Goal: Transaction & Acquisition: Obtain resource

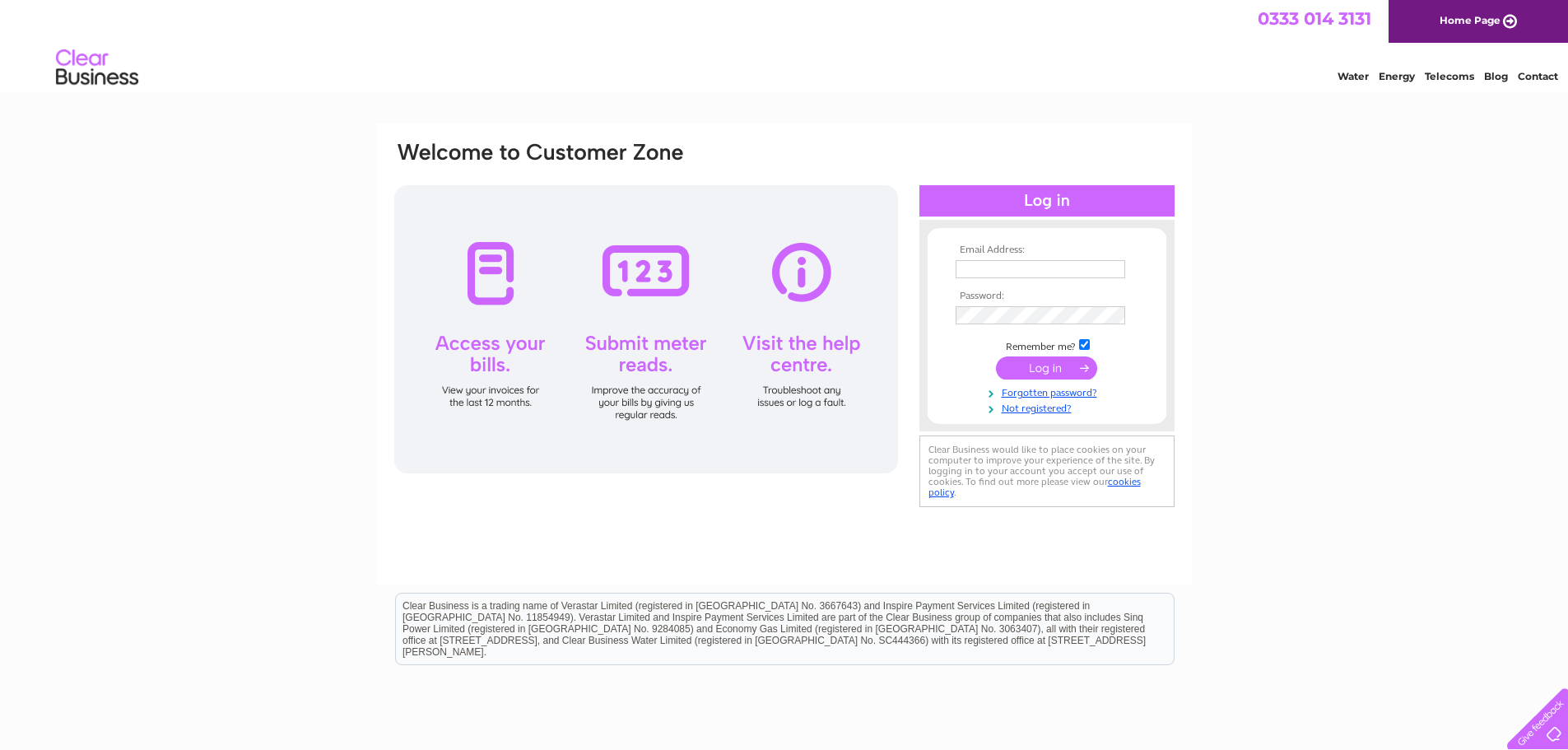
type input "jill@mcgregorfarms.co.uk"
click at [1036, 374] on input "submit" at bounding box center [1046, 368] width 101 height 23
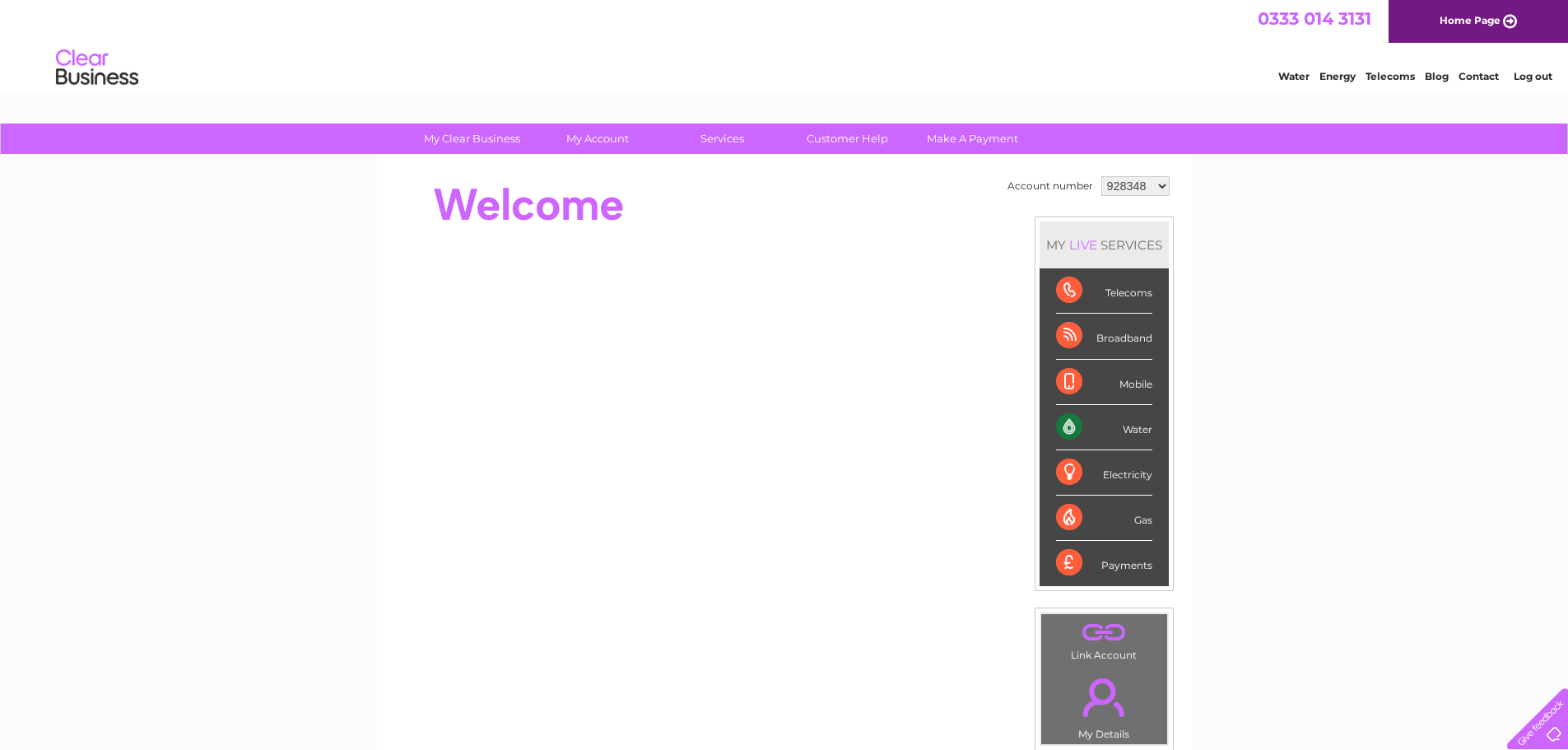
click at [1081, 423] on div "Water" at bounding box center [1104, 428] width 96 height 46
click at [1163, 182] on select "928348 996492 996493 996494 1146302" at bounding box center [1135, 187] width 68 height 20
click at [1101, 177] on select "928348 996492 996493 996494 1146302" at bounding box center [1135, 187] width 68 height 20
click at [1116, 431] on div "Water" at bounding box center [1104, 428] width 96 height 46
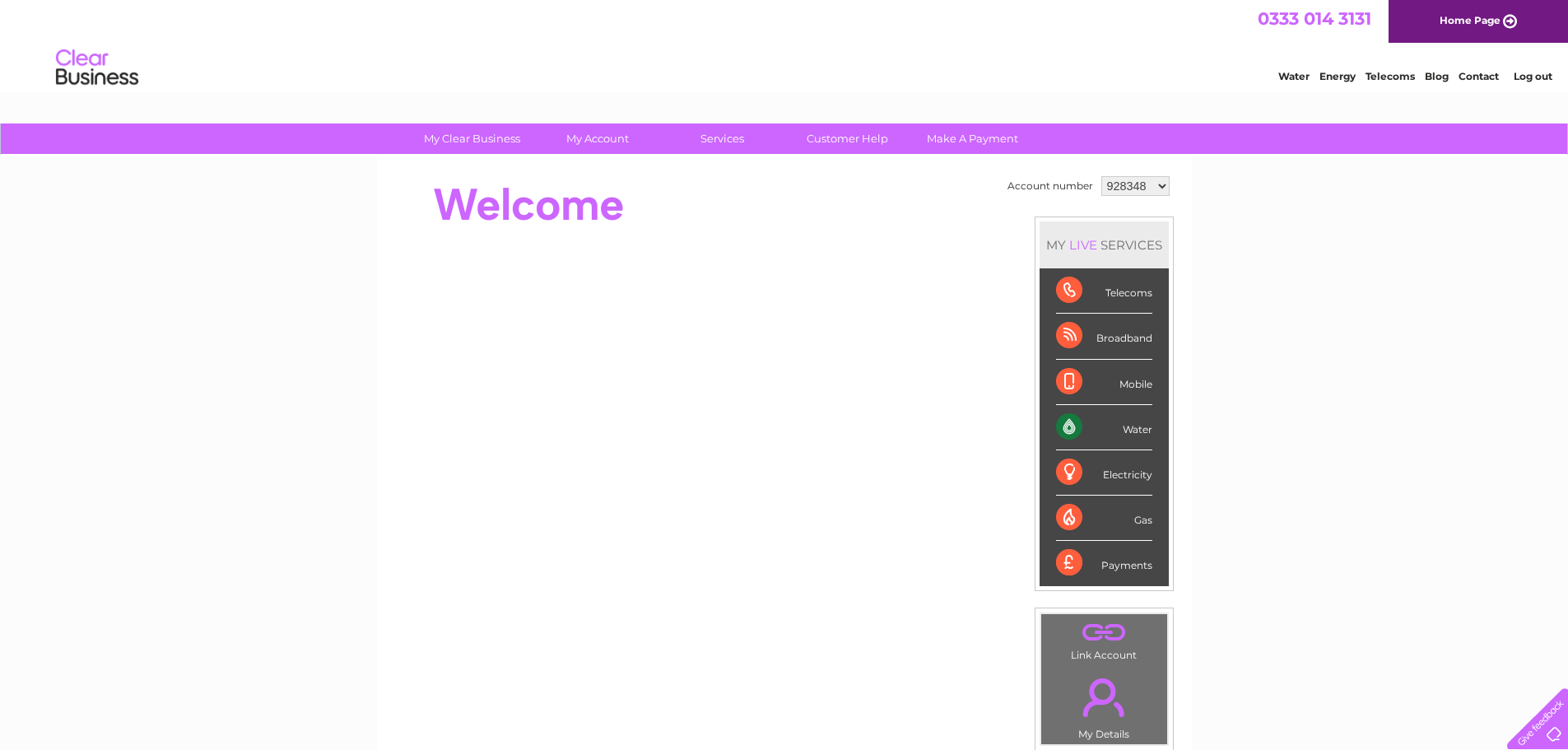
click at [1160, 187] on select "928348 996492 996493 996494 1146302" at bounding box center [1135, 187] width 68 height 20
click at [1101, 177] on select "928348 996492 996493 996494 1146302" at bounding box center [1135, 187] width 68 height 20
click at [1067, 420] on div "Water" at bounding box center [1104, 428] width 96 height 46
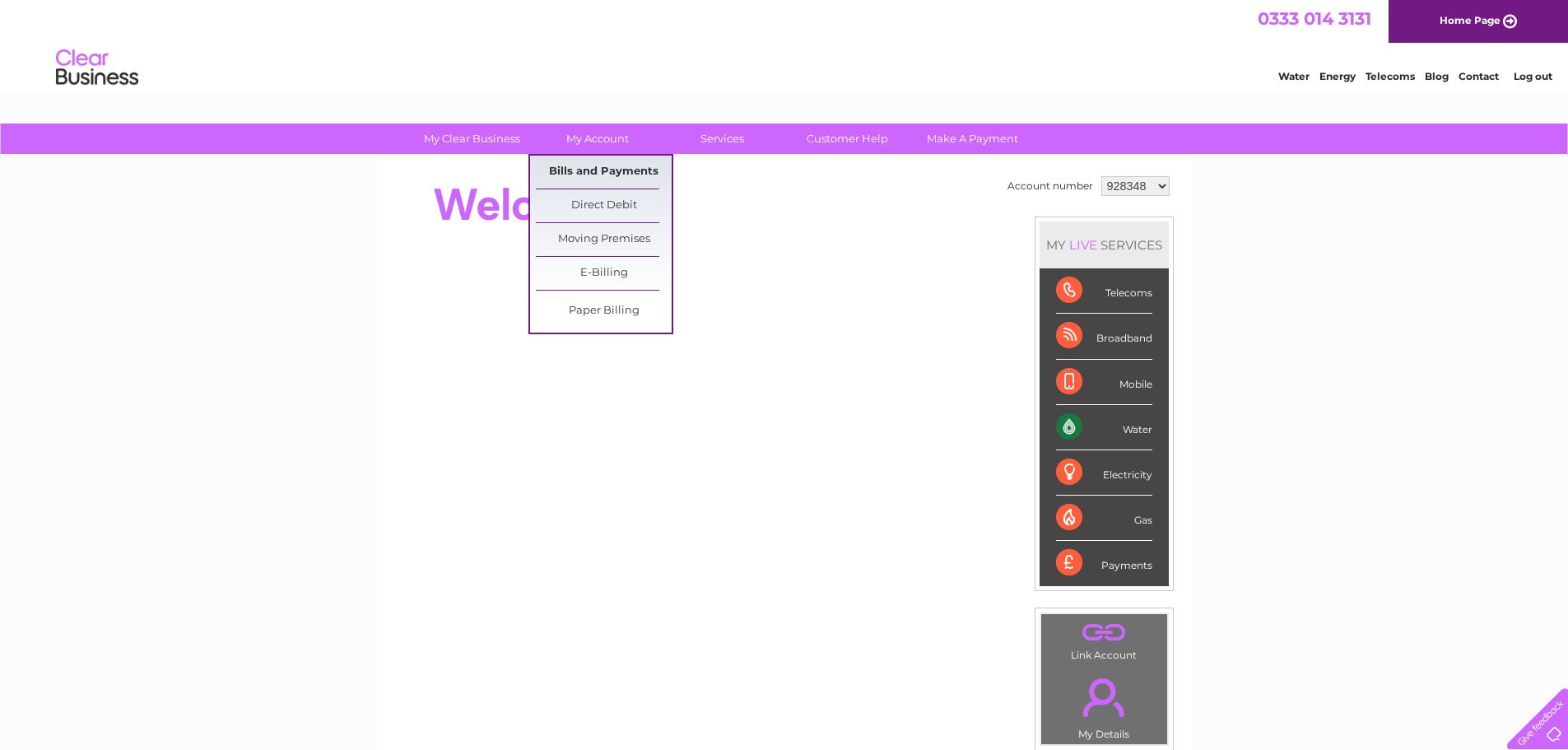
click at [582, 165] on link "Bills and Payments" at bounding box center [603, 172] width 136 height 33
click at [565, 174] on link "Bills and Payments" at bounding box center [603, 172] width 136 height 33
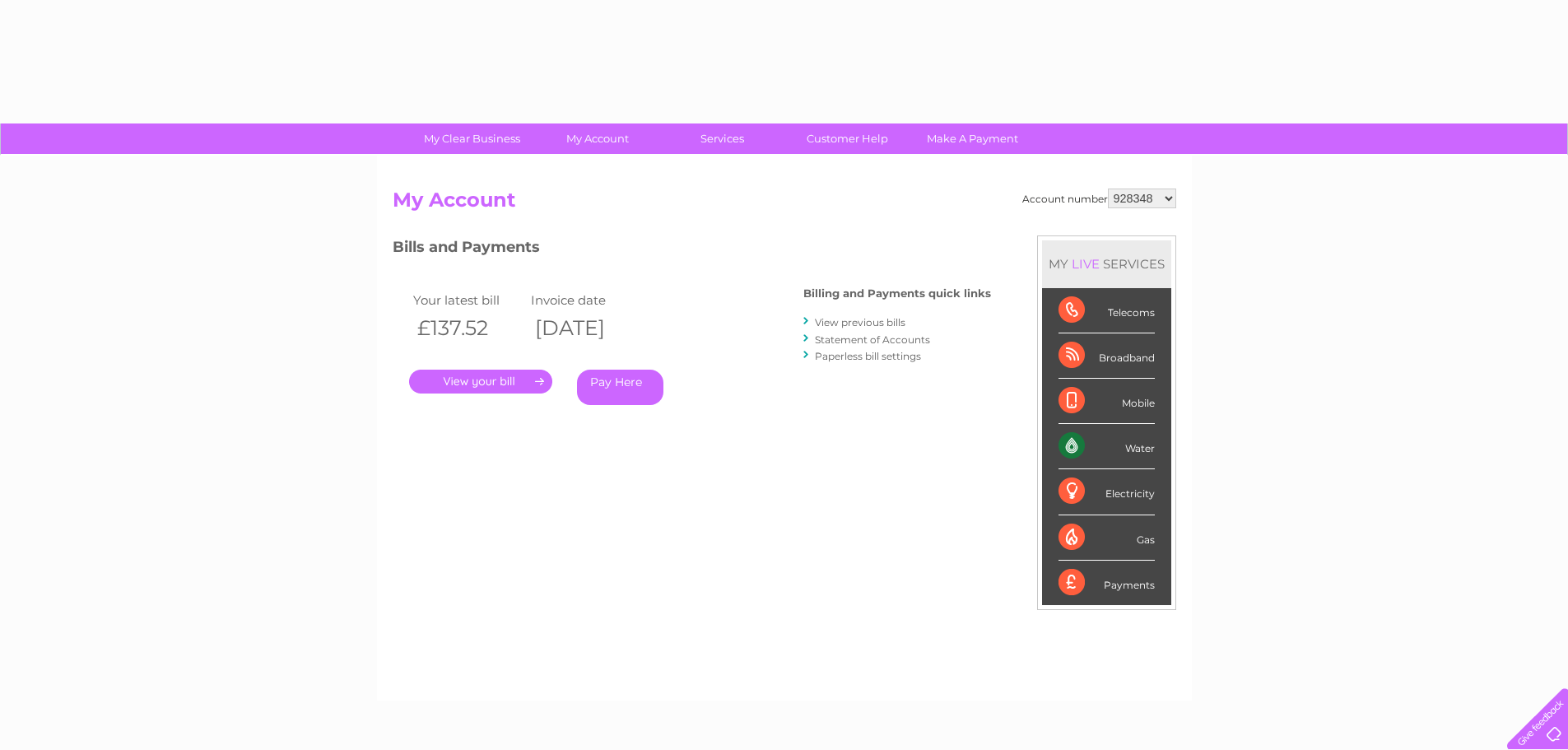
click at [568, 168] on div "Account number 928348 996492 996493 996494 1146302 My Account MY LIVE SERVICES …" at bounding box center [784, 428] width 814 height 545
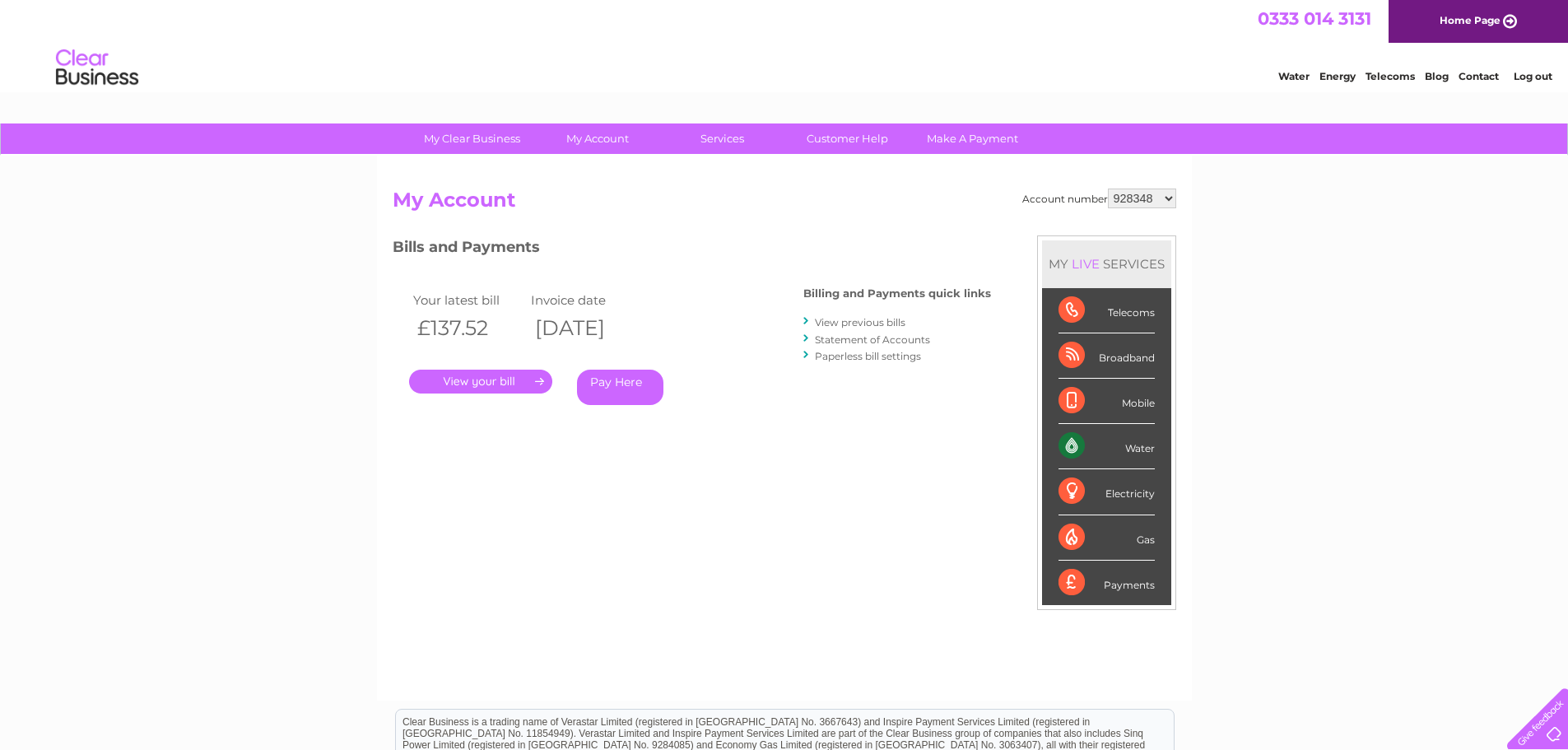
click at [1169, 200] on select "928348 996492 996493 996494 1146302" at bounding box center [1141, 198] width 68 height 20
click at [518, 380] on link "." at bounding box center [481, 381] width 143 height 24
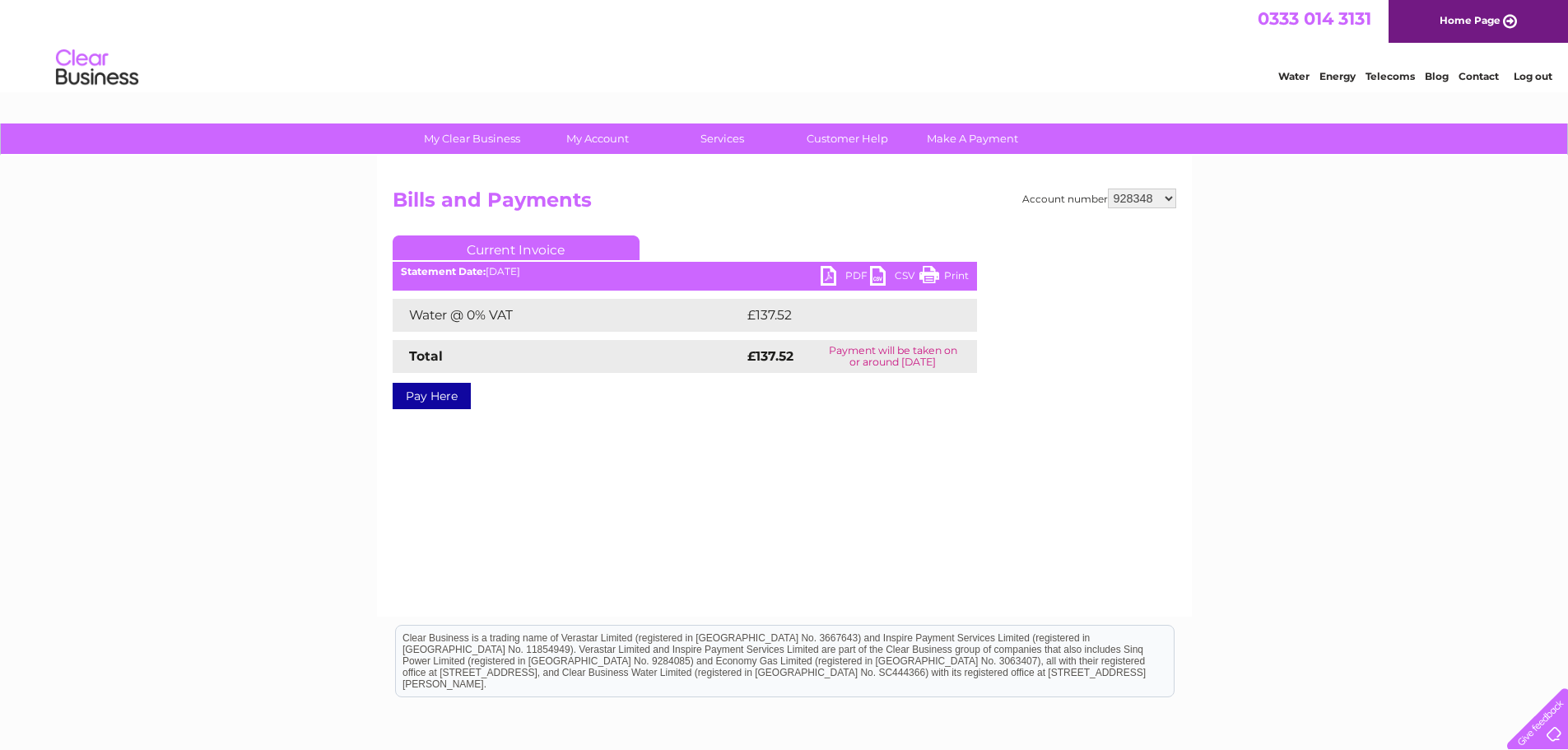
click at [830, 274] on link "PDF" at bounding box center [845, 278] width 49 height 24
click at [1167, 200] on select "928348 996492 996493 996494 1146302" at bounding box center [1141, 198] width 68 height 20
select select "996492"
click at [1108, 188] on select "928348 996492 996493 996494 1146302" at bounding box center [1141, 198] width 68 height 20
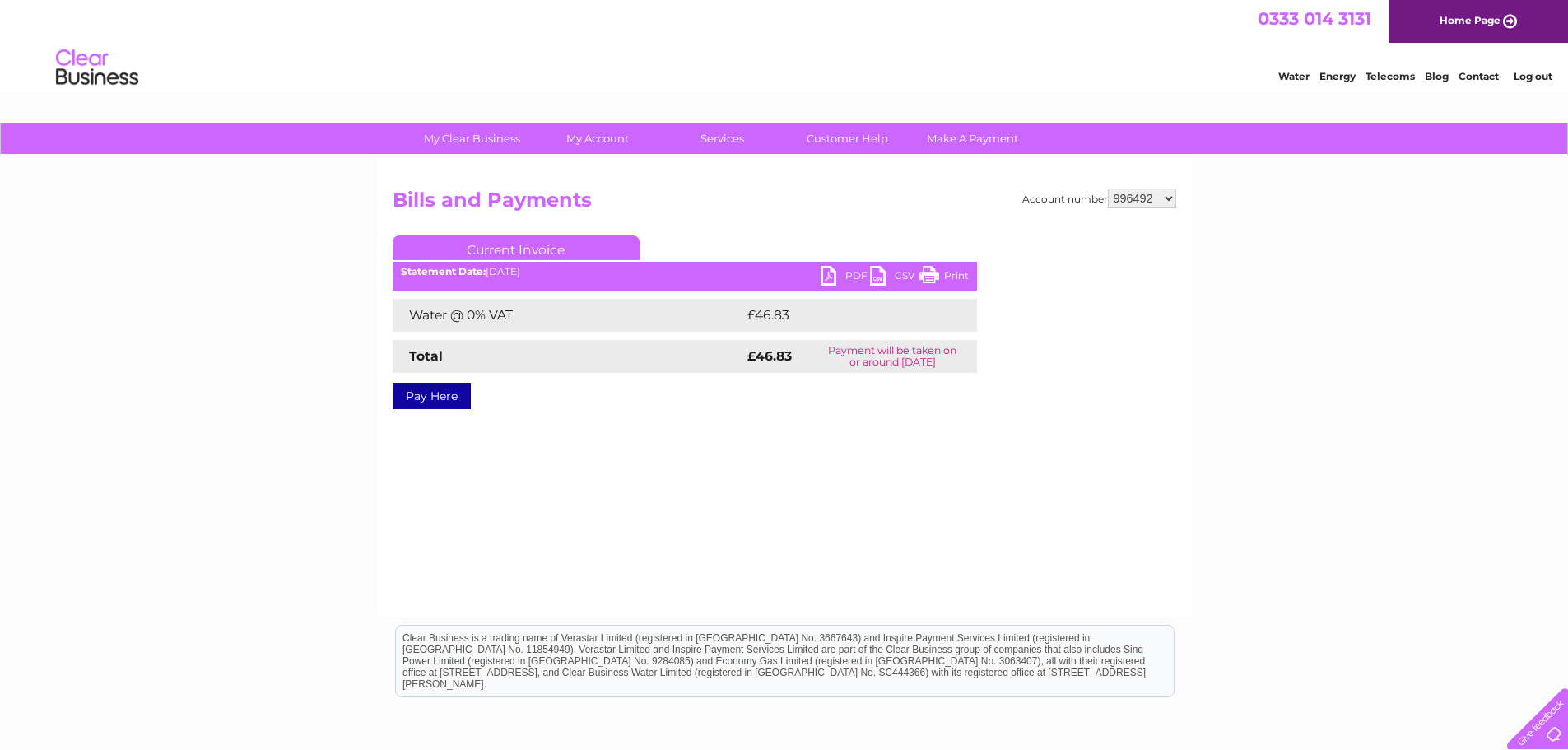
click at [827, 274] on link "PDF" at bounding box center [845, 278] width 49 height 24
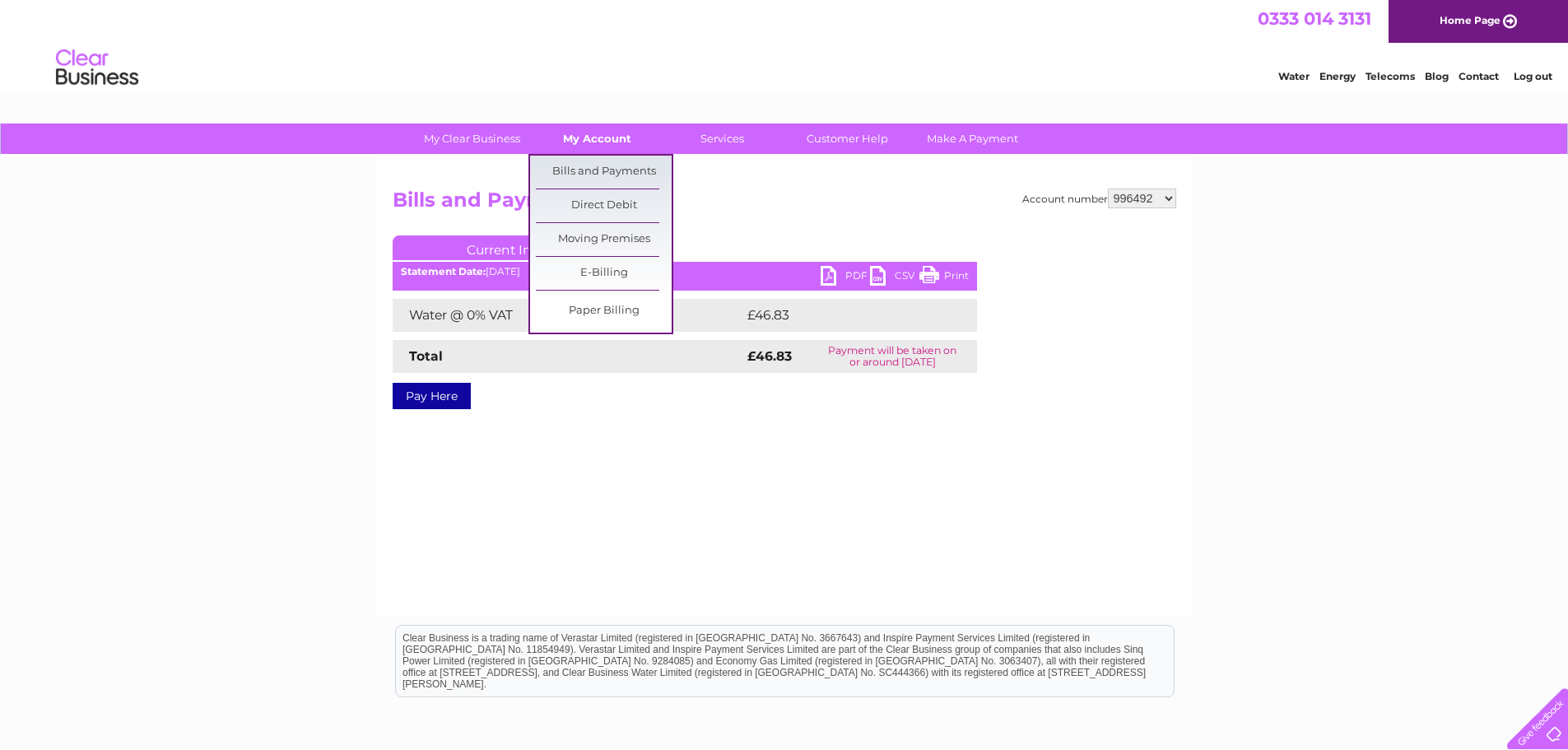
click at [592, 135] on link "My Account" at bounding box center [597, 138] width 136 height 30
click at [591, 160] on link "Bills and Payments" at bounding box center [603, 172] width 136 height 33
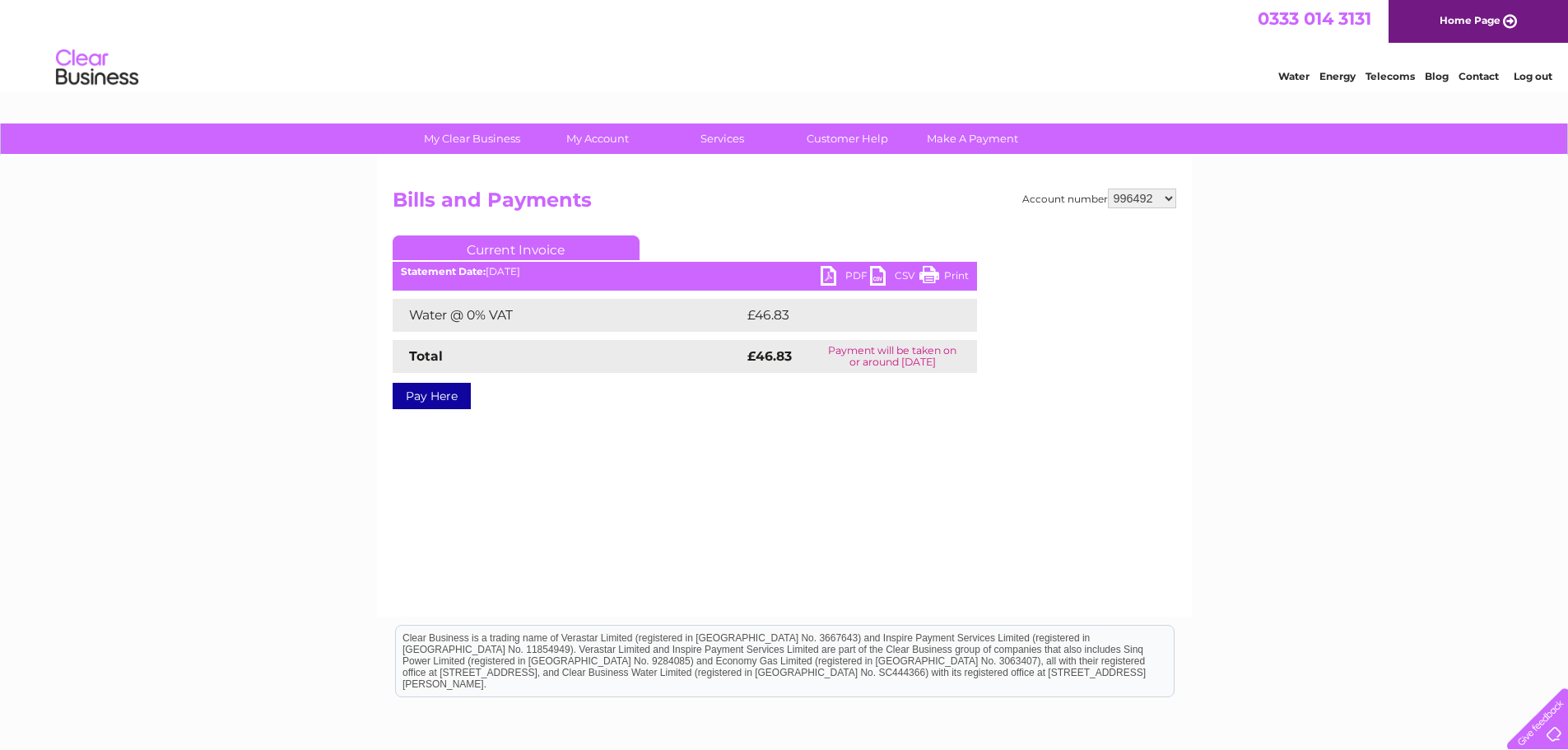
click at [1167, 198] on select "928348 996492 996493 996494 1146302" at bounding box center [1141, 198] width 68 height 20
select select "996493"
click at [1108, 188] on select "928348 996492 996493 996494 1146302" at bounding box center [1141, 198] width 68 height 20
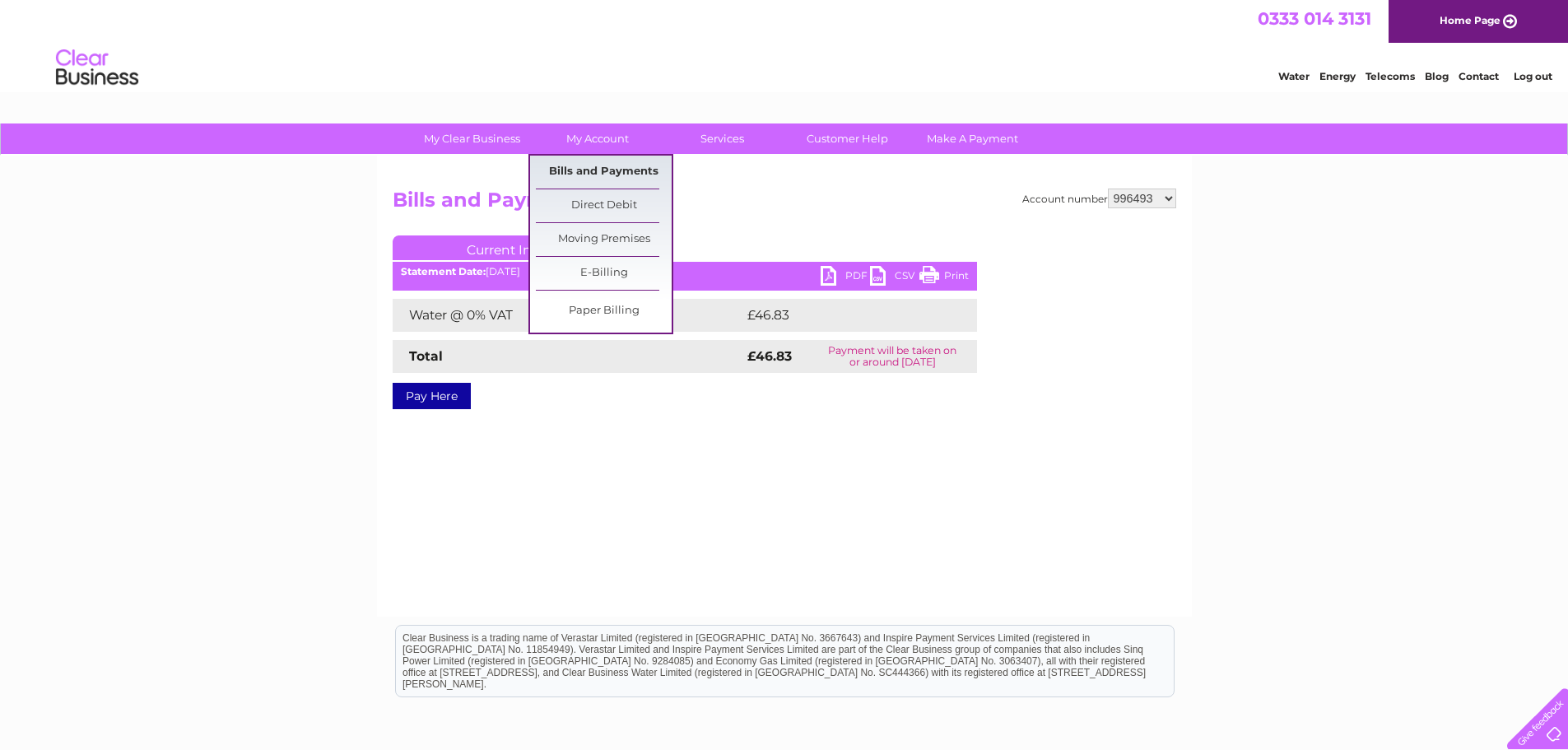
click at [607, 174] on link "Bills and Payments" at bounding box center [603, 172] width 136 height 33
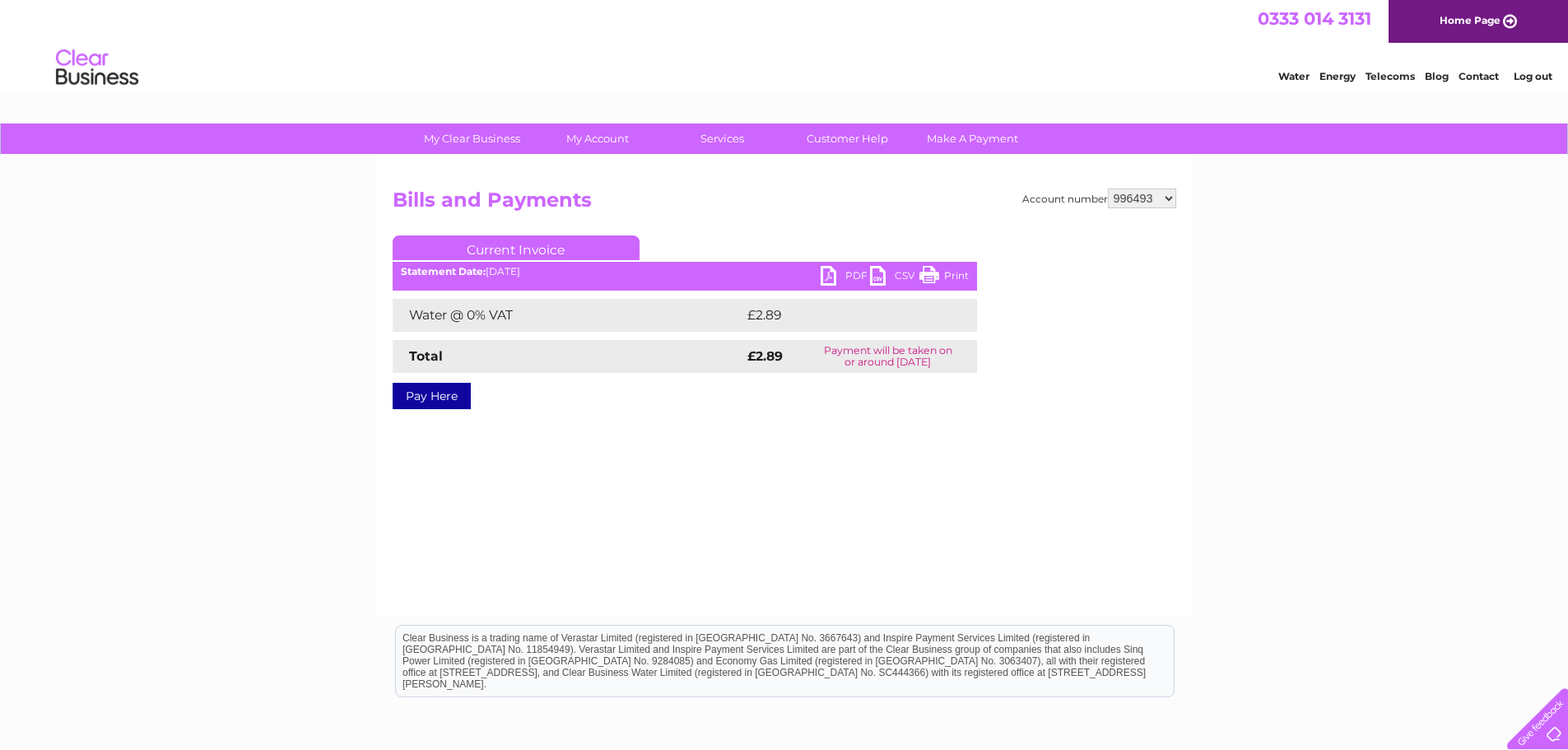
click at [818, 269] on div "Statement Date: [DATE]" at bounding box center [684, 271] width 584 height 12
click at [825, 271] on link "PDF" at bounding box center [845, 278] width 49 height 24
click at [1171, 197] on select "928348 996492 996493 996494 1146302" at bounding box center [1141, 198] width 68 height 20
select select "996494"
click at [1108, 188] on select "928348 996492 996493 996494 1146302" at bounding box center [1141, 198] width 68 height 20
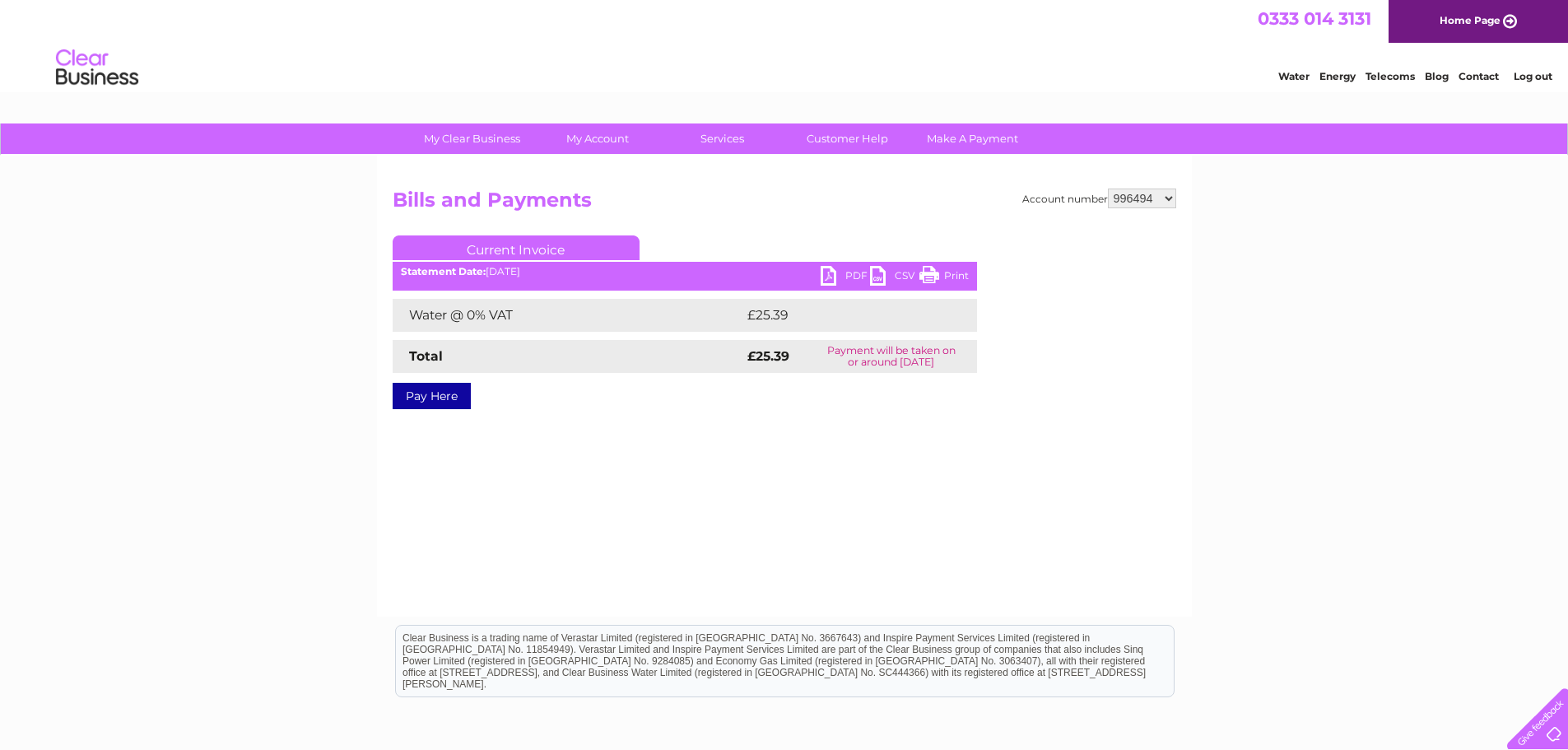
click at [831, 276] on link "PDF" at bounding box center [845, 278] width 49 height 24
click at [1165, 196] on select "928348 996492 996493 996494 1146302" at bounding box center [1141, 198] width 68 height 20
select select "1146302"
click at [1108, 188] on select "928348 996492 996493 996494 1146302" at bounding box center [1141, 198] width 68 height 20
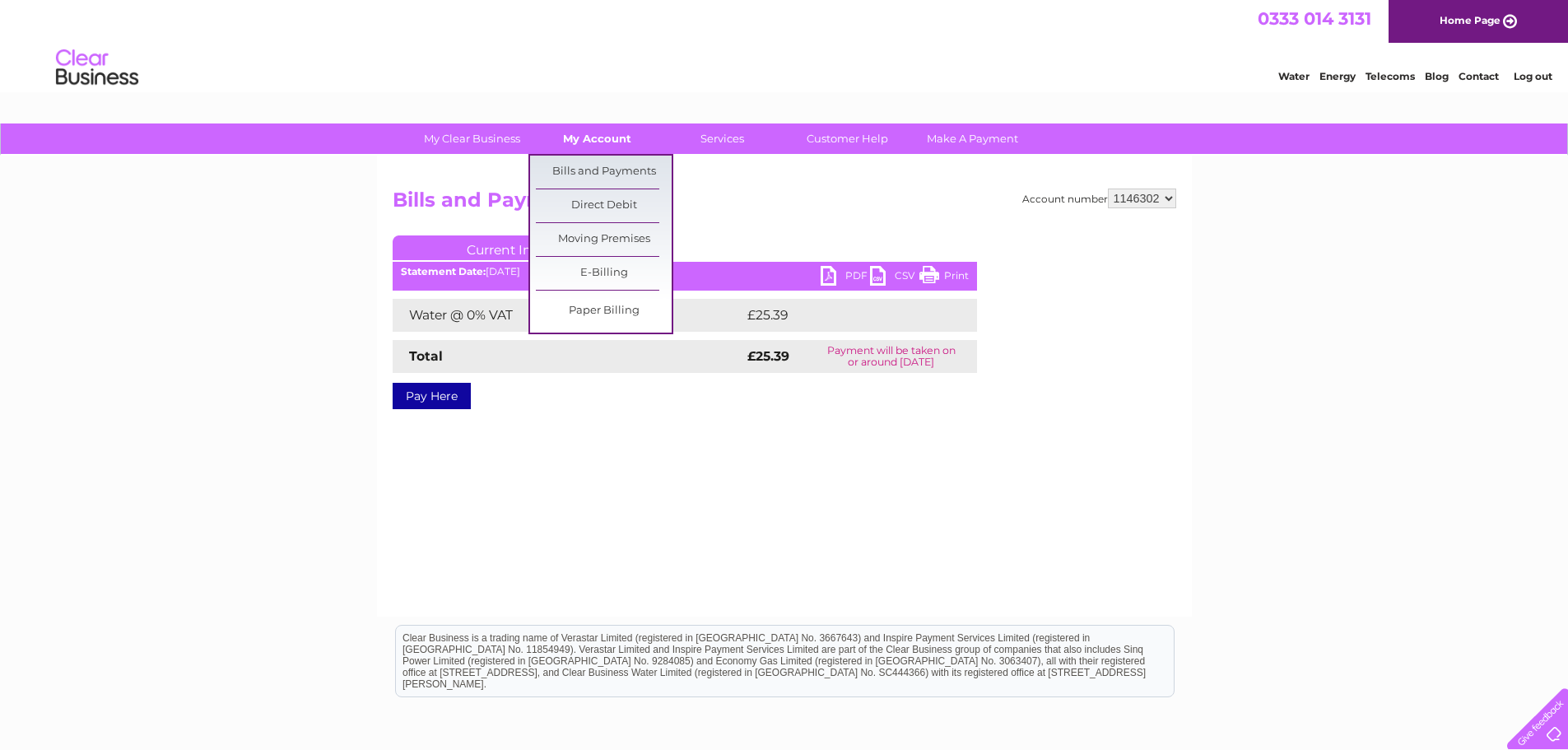
click at [577, 133] on link "My Account" at bounding box center [597, 138] width 136 height 30
click at [580, 168] on link "Bills and Payments" at bounding box center [603, 172] width 136 height 33
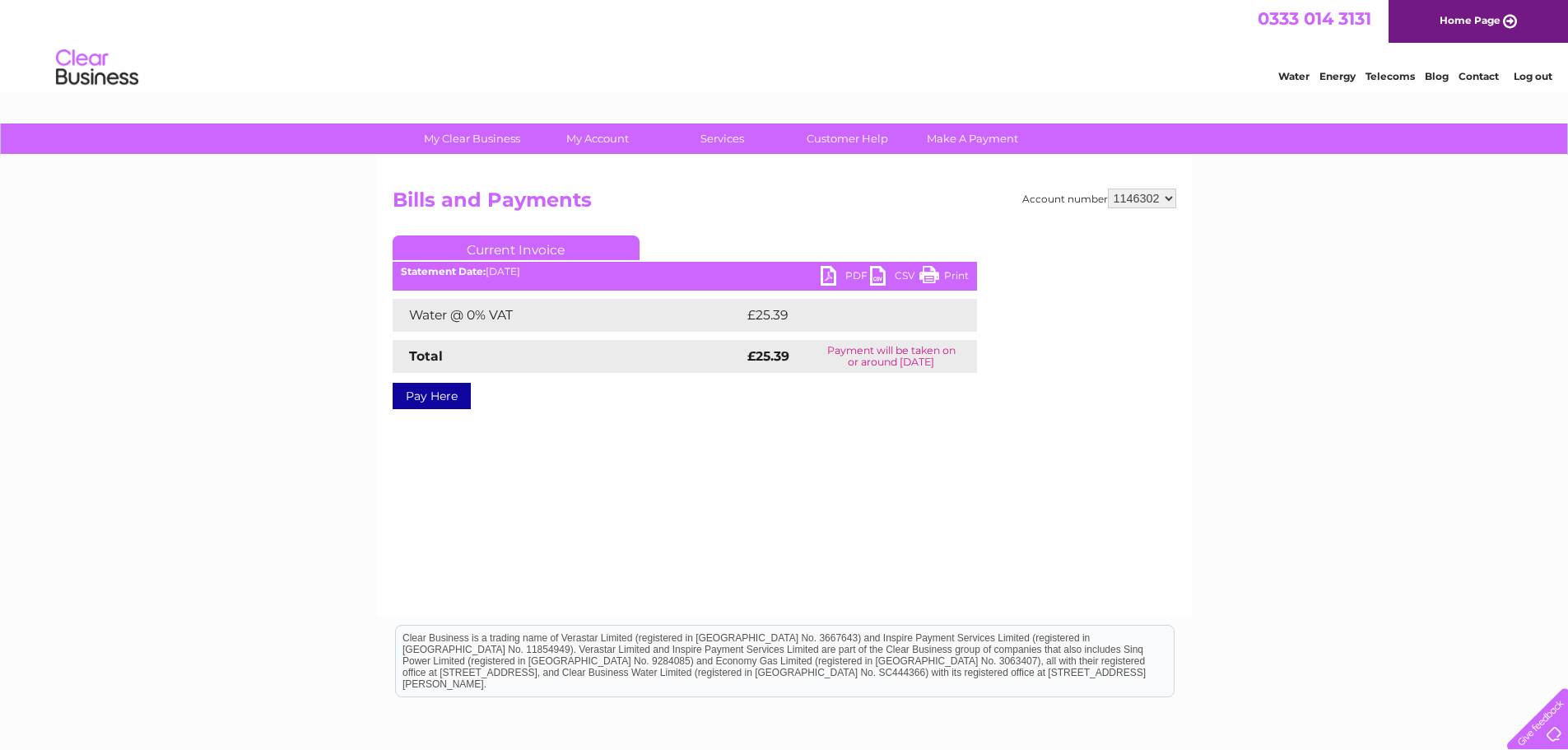
click at [1167, 198] on select "928348 996492 996493 996494 1146302" at bounding box center [1141, 198] width 68 height 20
click at [1108, 188] on select "928348 996492 996493 996494 1146302" at bounding box center [1141, 198] width 68 height 20
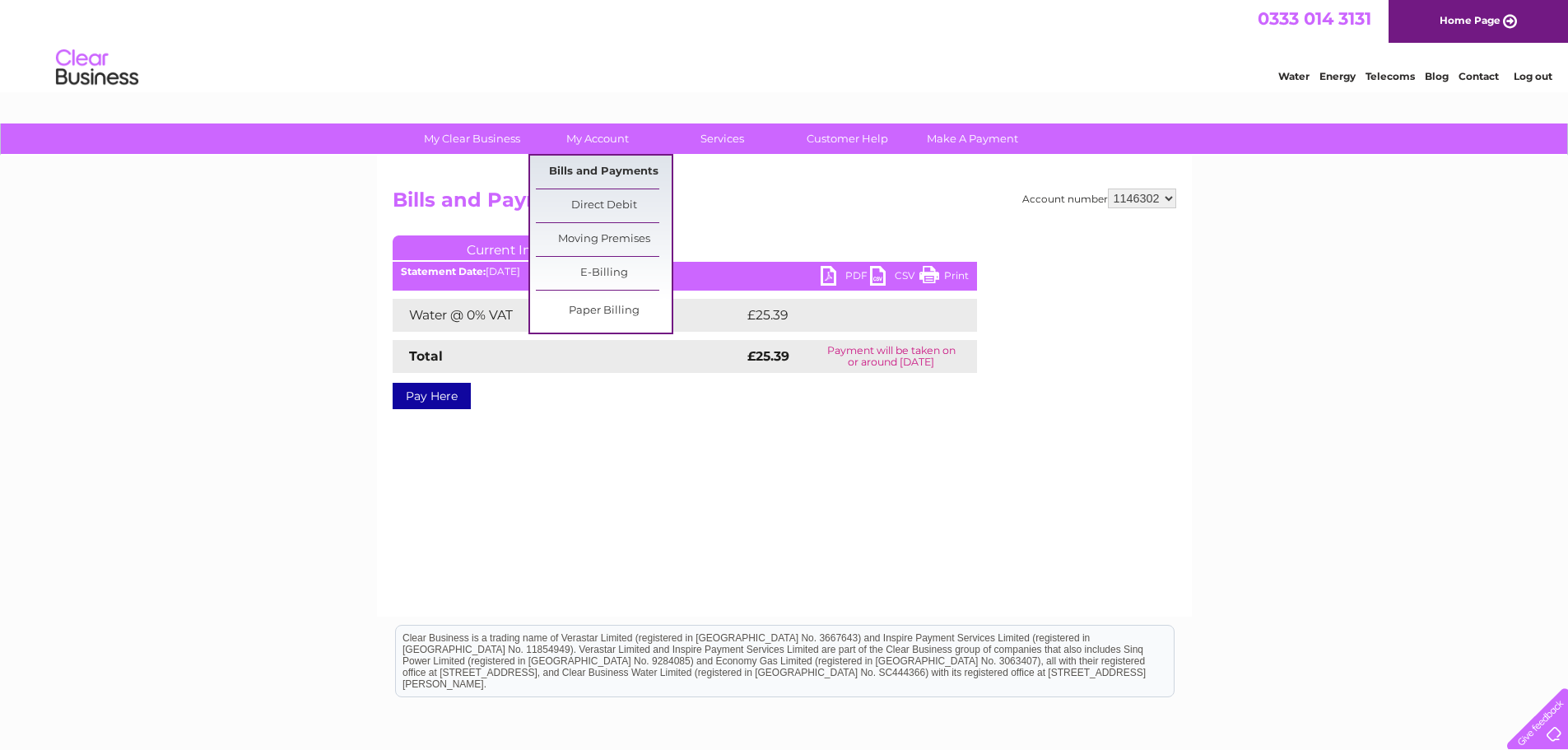
click at [568, 173] on link "Bills and Payments" at bounding box center [603, 172] width 136 height 33
